Goal: Transaction & Acquisition: Purchase product/service

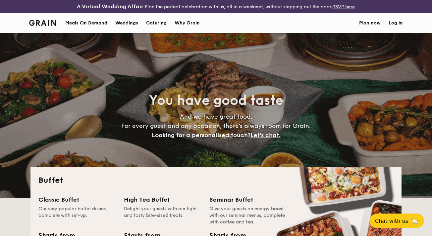
select select
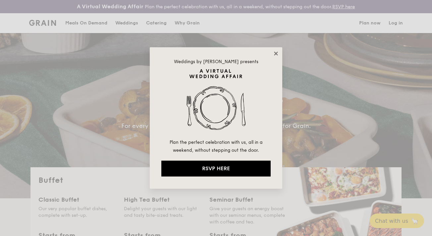
click at [276, 52] on icon at bounding box center [276, 54] width 6 height 6
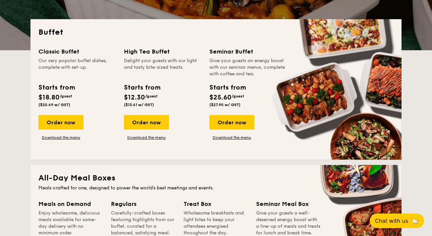
scroll to position [148, 0]
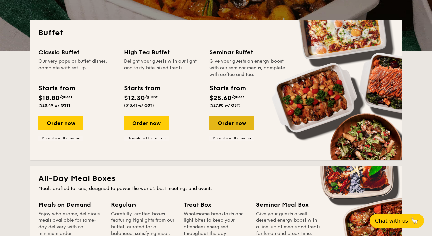
click at [247, 127] on div "Order now" at bounding box center [231, 123] width 45 height 15
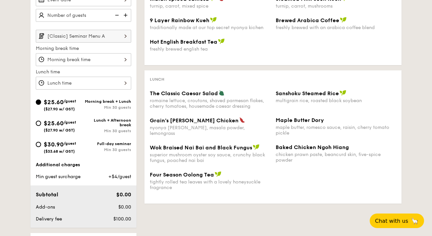
scroll to position [204, 0]
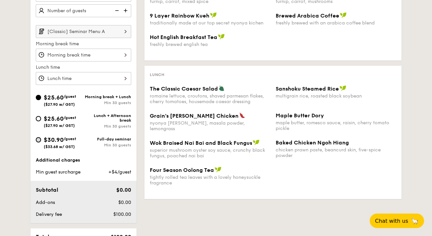
click at [37, 140] on input "$30.90 /guest ($33.68 w/ GST) Full-day seminar Min 30 guests" at bounding box center [38, 139] width 5 height 5
radio input "true"
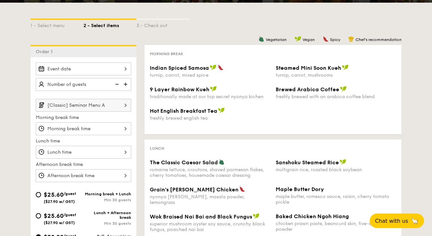
scroll to position [127, 0]
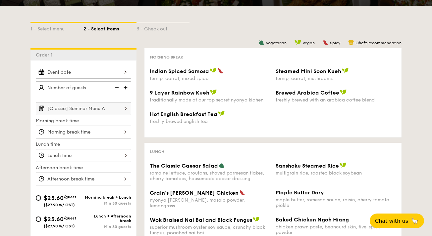
click at [89, 134] on div at bounding box center [83, 132] width 95 height 13
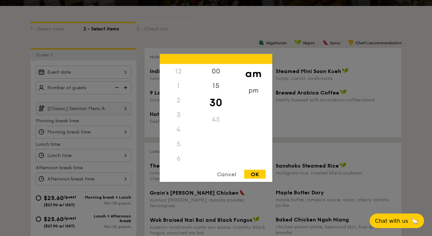
scroll to position [73, 0]
click at [252, 88] on div "pm" at bounding box center [252, 92] width 37 height 19
click at [180, 117] on div "8" at bounding box center [178, 115] width 37 height 15
click at [174, 115] on div "8" at bounding box center [178, 115] width 37 height 15
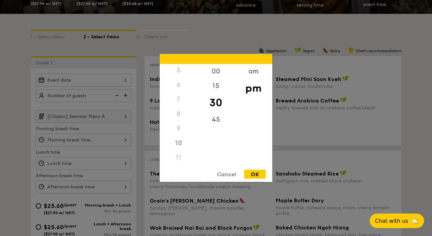
scroll to position [74, 0]
click at [180, 117] on div "8" at bounding box center [178, 114] width 37 height 15
click at [258, 176] on div "OK" at bounding box center [255, 174] width 22 height 9
type input "10:30PM"
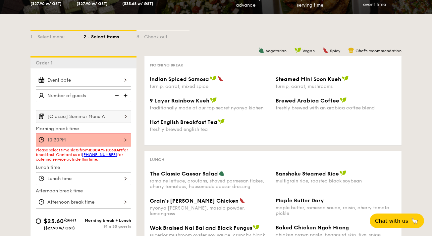
click at [103, 139] on div "10:30PM" at bounding box center [83, 140] width 95 height 13
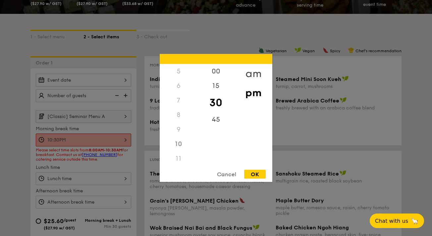
click at [248, 76] on div "am" at bounding box center [252, 73] width 37 height 19
click at [224, 174] on div "Cancel" at bounding box center [226, 174] width 32 height 9
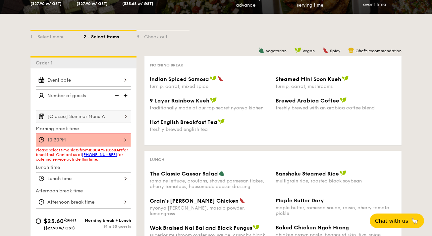
click at [111, 117] on input "[Classic] Seminar Menu A" at bounding box center [83, 116] width 95 height 13
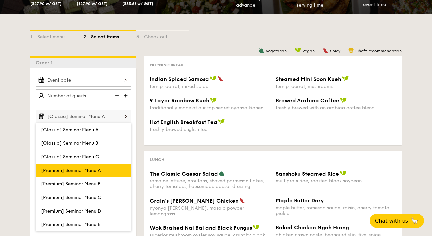
click at [104, 177] on label "[Premium] Seminar Menu A" at bounding box center [83, 171] width 95 height 14
click at [0, 0] on input "[Premium] Seminar Menu A" at bounding box center [0, 0] width 0 height 0
type input "[Premium] Seminar Menu A"
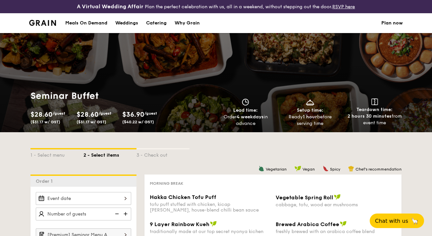
scroll to position [0, 0]
click at [160, 21] on div "Catering" at bounding box center [156, 23] width 21 height 20
select select
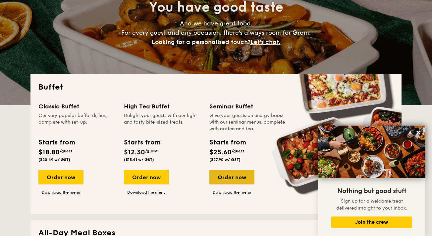
click at [222, 180] on div "Order now" at bounding box center [231, 177] width 45 height 15
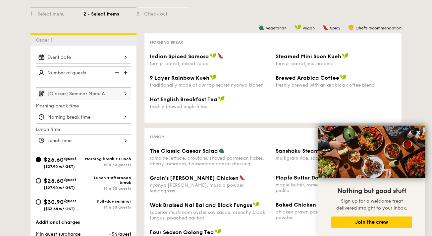
click at [112, 96] on input "[Classic] Seminar Menu A" at bounding box center [83, 93] width 95 height 13
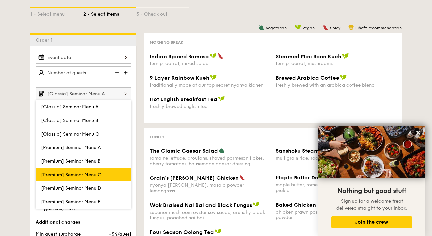
click at [97, 178] on span "[Premium] Seminar Menu C" at bounding box center [71, 175] width 61 height 6
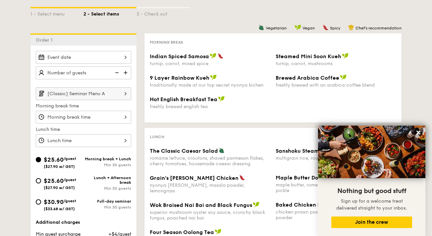
click at [82, 201] on div "$30.90 /guest ($33.68 w/ GST)" at bounding box center [60, 205] width 48 height 14
click at [41, 201] on input "$30.90 /guest ($33.68 w/ GST) Full-day seminar Min 30 guests" at bounding box center [38, 202] width 5 height 5
radio input "true"
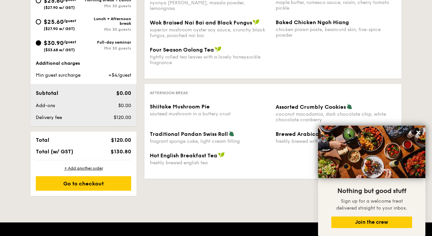
scroll to position [325, 0]
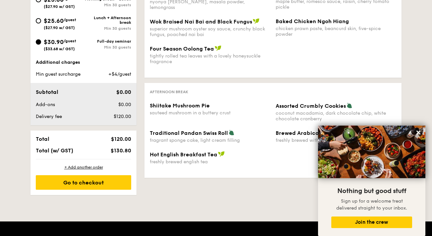
click at [116, 46] on div "Min 30 guests" at bounding box center [107, 47] width 48 height 5
click at [41, 45] on input "$30.90 /guest ($33.68 w/ GST) Full-day seminar Min 30 guests" at bounding box center [38, 41] width 5 height 5
click at [123, 42] on div "Full-day seminar" at bounding box center [107, 41] width 48 height 5
click at [41, 42] on input "$30.90 /guest ($33.68 w/ GST) Full-day seminar Min 30 guests" at bounding box center [38, 41] width 5 height 5
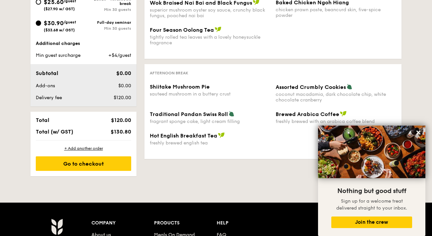
scroll to position [355, 0]
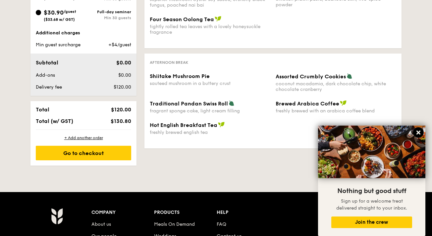
click at [417, 129] on button at bounding box center [418, 132] width 11 height 11
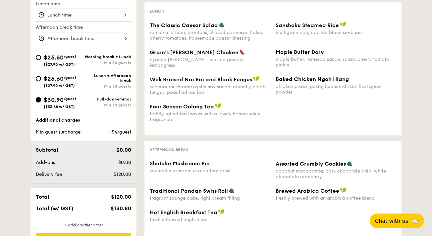
scroll to position [259, 0]
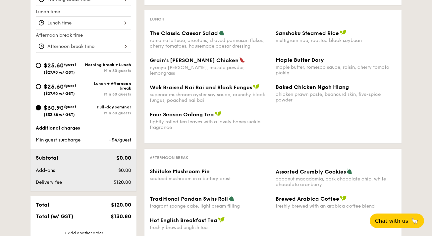
click at [118, 108] on div "Full-day seminar" at bounding box center [107, 107] width 48 height 5
click at [41, 108] on input "$30.90 /guest ($33.68 w/ GST) Full-day seminar Min 30 guests" at bounding box center [38, 107] width 5 height 5
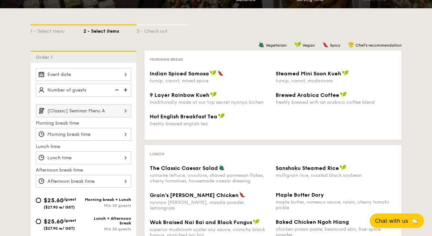
scroll to position [123, 0]
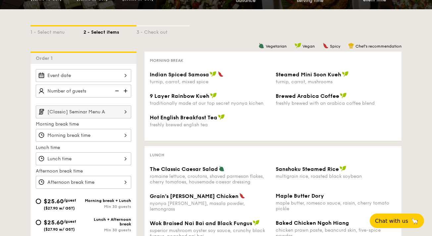
click at [92, 110] on input "[Classic] Seminar Menu A" at bounding box center [83, 112] width 95 height 13
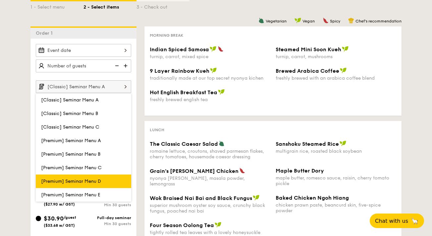
scroll to position [243, 0]
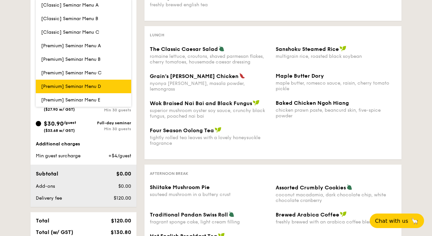
click at [103, 90] on label "[Premium] Seminar Menu D" at bounding box center [83, 87] width 95 height 14
click at [0, 0] on input "[Premium] Seminar Menu D" at bounding box center [0, 0] width 0 height 0
type input "[Premium] Seminar Menu D"
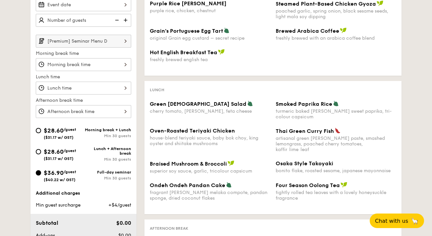
scroll to position [176, 0]
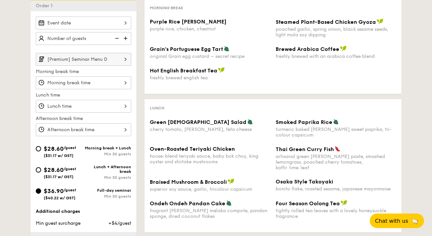
click at [106, 78] on div at bounding box center [83, 82] width 95 height 13
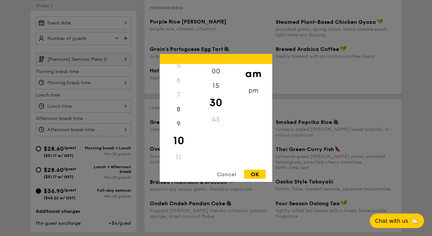
scroll to position [78, 0]
click at [225, 176] on div "Cancel" at bounding box center [226, 174] width 32 height 9
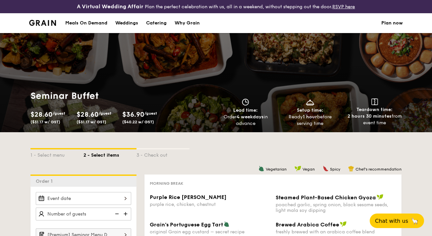
scroll to position [0, 0]
click at [104, 22] on div "Meals On Demand" at bounding box center [86, 23] width 42 height 20
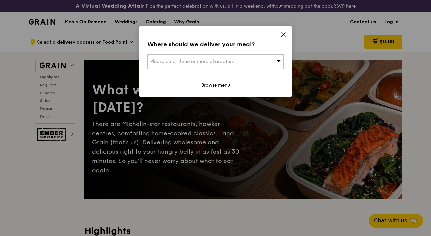
click at [281, 34] on icon at bounding box center [283, 35] width 6 height 6
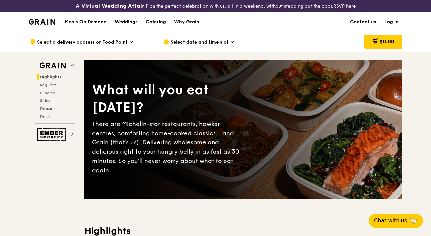
click at [152, 22] on div "Catering" at bounding box center [155, 22] width 21 height 20
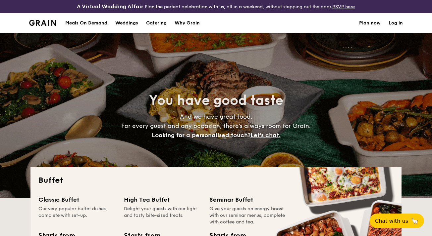
select select
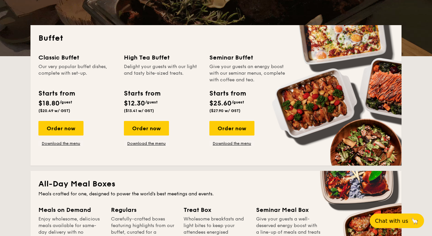
scroll to position [142, 0]
click at [67, 132] on div "Order now" at bounding box center [60, 128] width 45 height 15
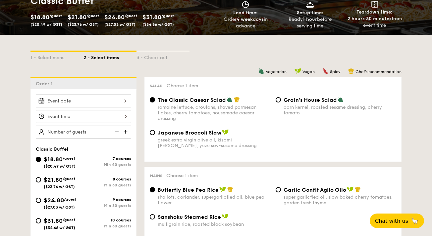
scroll to position [149, 0]
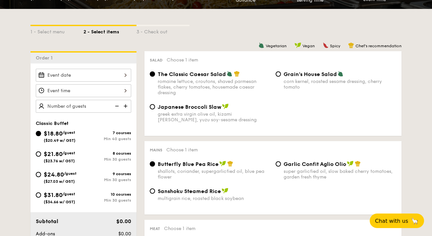
click at [112, 92] on div at bounding box center [83, 90] width 95 height 13
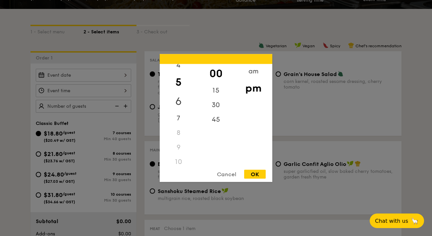
scroll to position [69, 0]
click at [177, 109] on div "7" at bounding box center [178, 111] width 37 height 19
click at [179, 90] on div "6" at bounding box center [178, 92] width 37 height 19
click at [255, 176] on div "OK" at bounding box center [255, 174] width 22 height 9
type input "6:00PM"
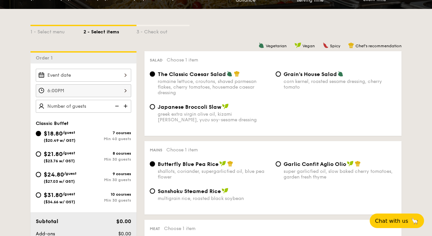
click at [111, 76] on div at bounding box center [83, 75] width 95 height 13
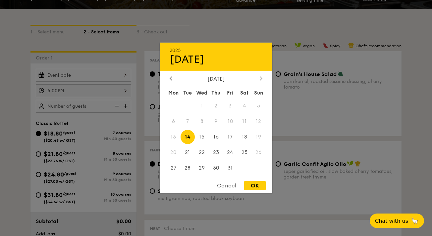
click at [263, 77] on div at bounding box center [261, 79] width 6 height 6
click at [231, 122] on span "7" at bounding box center [230, 122] width 14 height 14
click at [252, 184] on div "OK" at bounding box center [255, 185] width 22 height 9
type input "[DATE]"
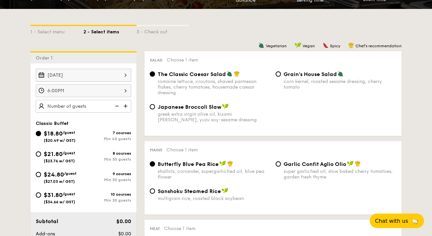
click at [124, 108] on img at bounding box center [126, 106] width 10 height 13
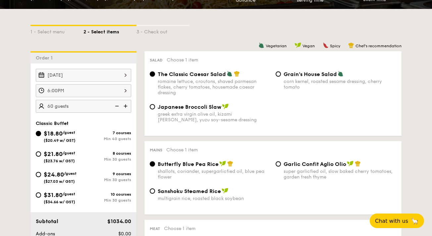
click at [124, 108] on img at bounding box center [126, 106] width 10 height 13
click at [115, 105] on img at bounding box center [116, 106] width 10 height 13
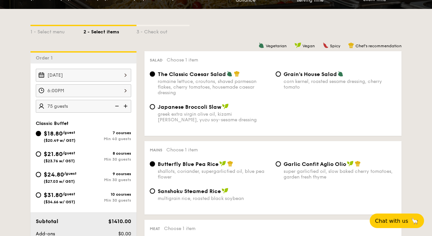
click at [115, 105] on img at bounding box center [116, 106] width 10 height 13
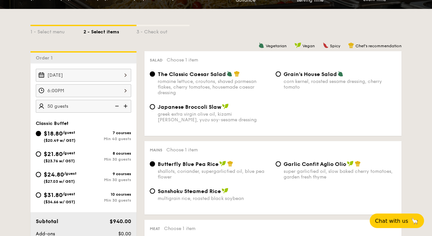
click at [115, 105] on img at bounding box center [116, 106] width 10 height 13
type input "40 guests"
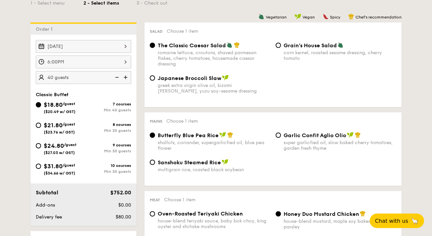
scroll to position [178, 0]
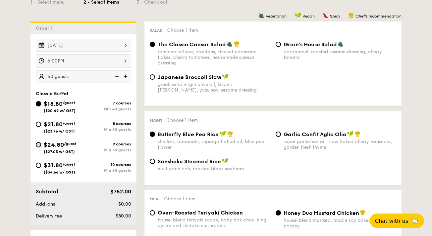
click at [38, 146] on input "$24.80 /guest ($27.03 w/ GST) 9 courses Min 30 guests" at bounding box center [38, 144] width 5 height 5
radio input "true"
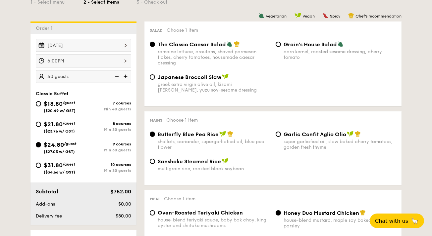
radio input "true"
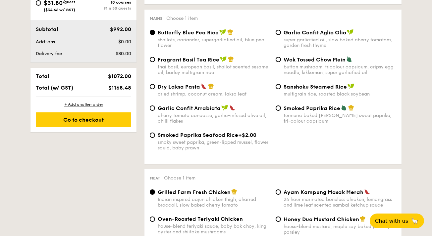
scroll to position [342, 0]
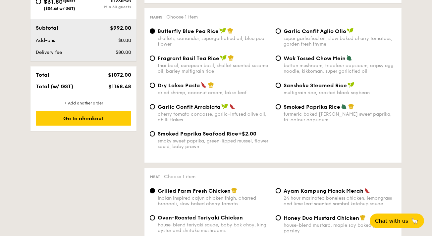
click at [378, 137] on div "Smoked Paprika Seafood Rice +$2.00 smoky sweet paprika, green-lipped mussel, fl…" at bounding box center [273, 144] width 252 height 27
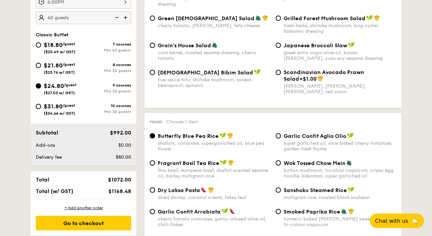
scroll to position [238, 0]
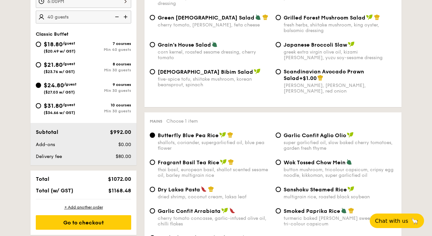
click at [200, 172] on div "thai basil, european basil, shallot scented sesame oil, barley multigrain rice" at bounding box center [214, 172] width 113 height 11
click at [155, 165] on input "Fragrant Basil Tea Rice thai basil, european basil, shallot scented sesame oil,…" at bounding box center [152, 162] width 5 height 5
radio input "true"
click at [202, 191] on img at bounding box center [204, 189] width 6 height 6
click at [155, 191] on input "Dry Laksa Pasta dried shrimp, coconut cream, laksa leaf" at bounding box center [152, 189] width 5 height 5
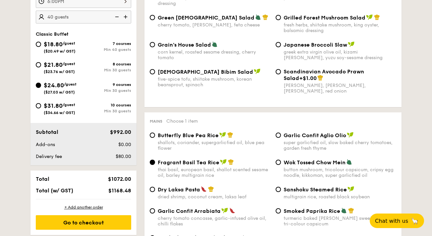
radio input "true"
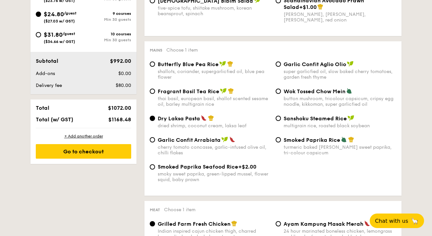
scroll to position [314, 0]
